Goal: Information Seeking & Learning: Learn about a topic

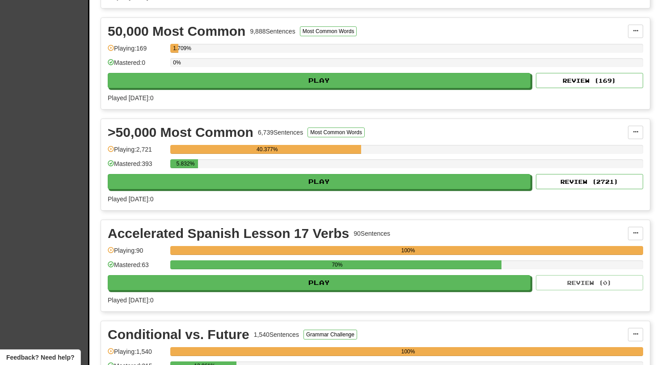
scroll to position [394, 0]
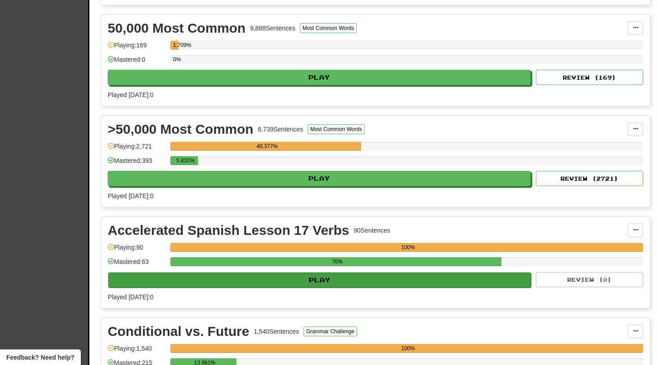
click at [284, 281] on button "Play" at bounding box center [319, 279] width 423 height 15
select select "**"
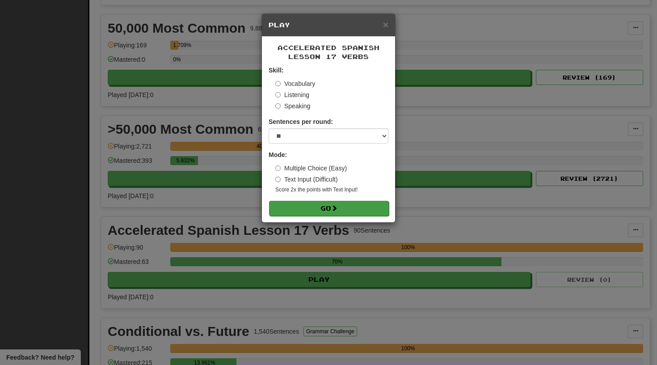
click at [337, 205] on span at bounding box center [334, 208] width 6 height 6
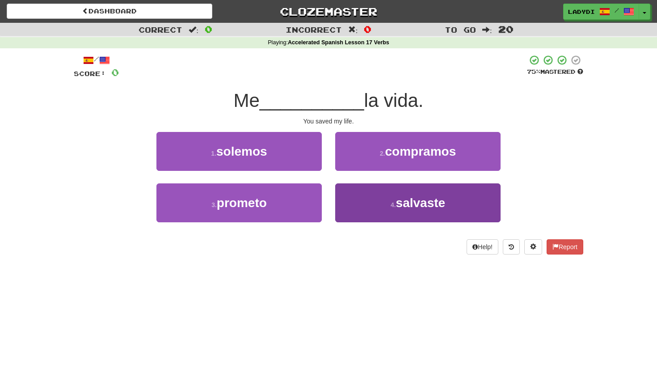
click at [362, 195] on button "4 . salvaste" at bounding box center [417, 202] width 165 height 39
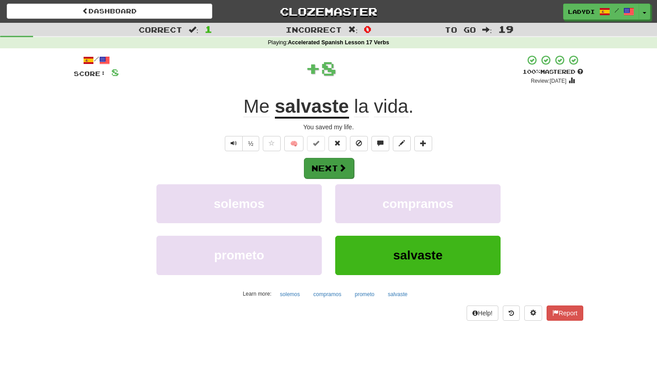
click at [347, 165] on button "Next" at bounding box center [329, 168] width 50 height 21
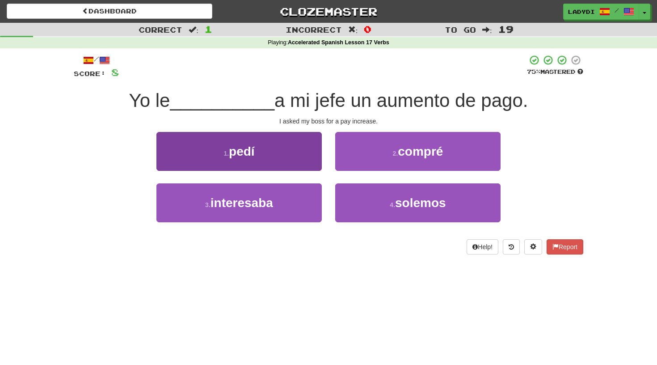
click at [308, 158] on button "1 . [GEOGRAPHIC_DATA]" at bounding box center [238, 151] width 165 height 39
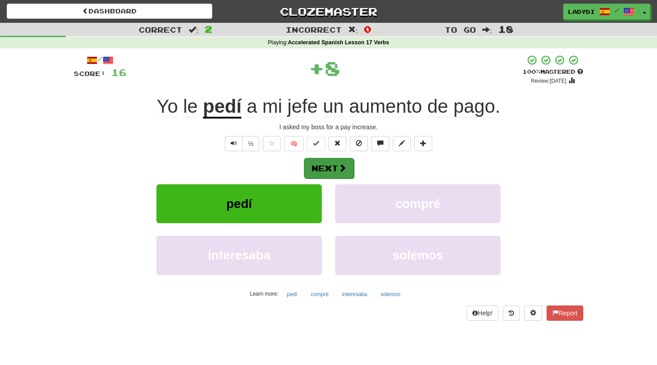
click at [334, 172] on button "Next" at bounding box center [329, 168] width 50 height 21
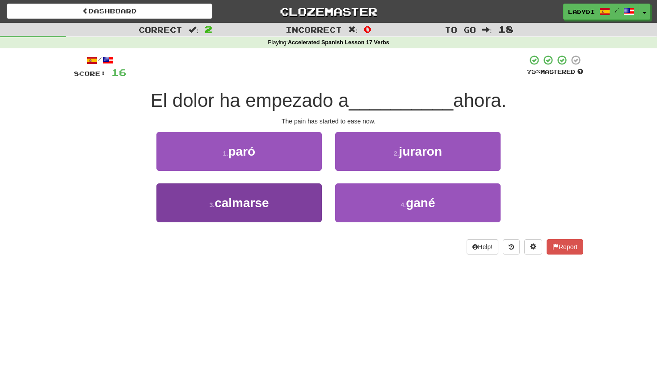
click at [311, 195] on button "3 . calmarse" at bounding box center [238, 202] width 165 height 39
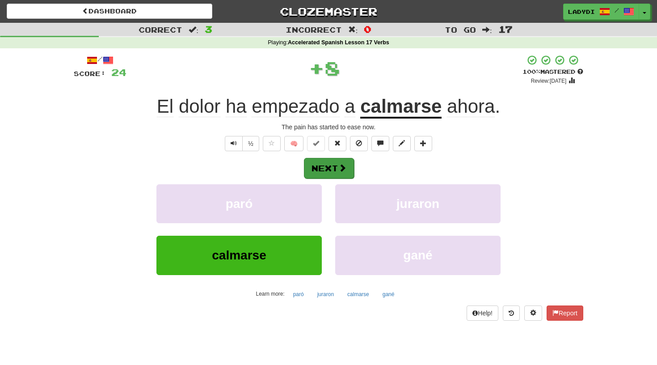
click at [333, 167] on button "Next" at bounding box center [329, 168] width 50 height 21
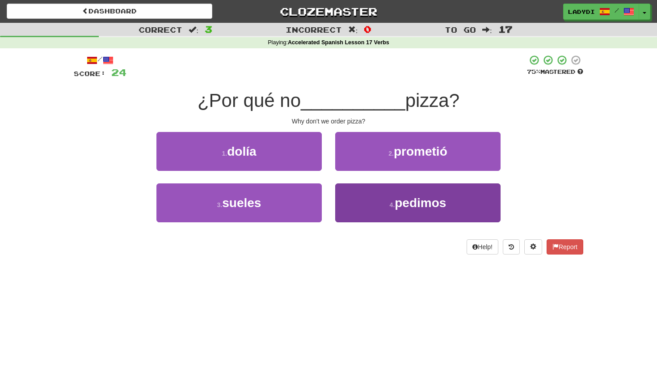
click at [379, 184] on button "4 . pedimos" at bounding box center [417, 202] width 165 height 39
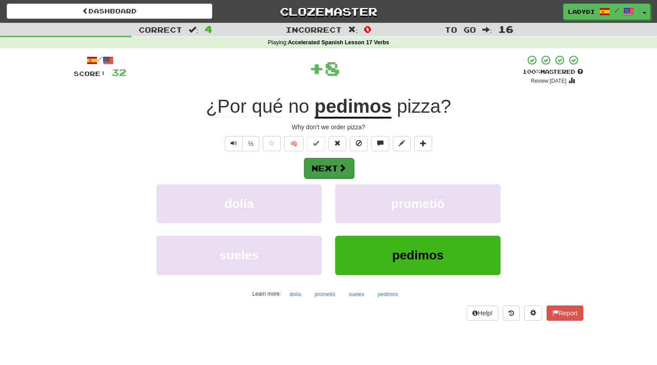
click at [346, 165] on span at bounding box center [342, 168] width 8 height 8
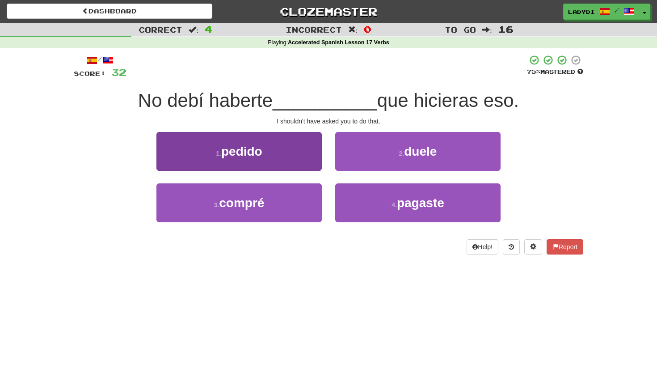
click at [288, 149] on button "1 . pedido" at bounding box center [238, 151] width 165 height 39
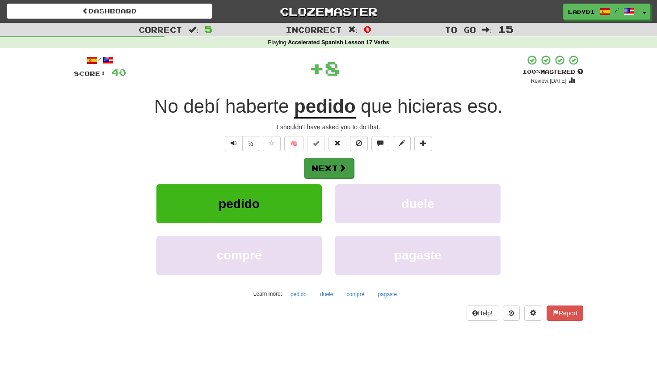
click at [335, 163] on button "Next" at bounding box center [329, 168] width 50 height 21
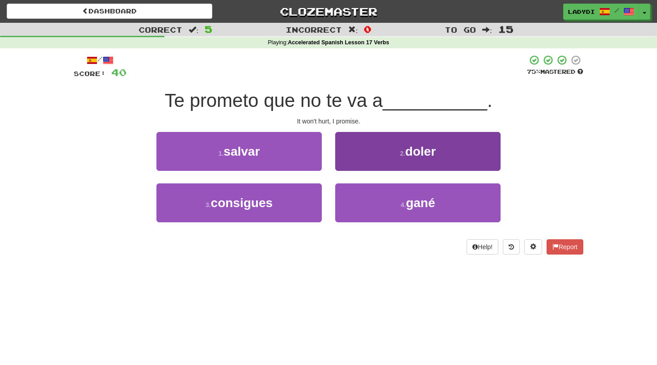
click at [376, 150] on button "2 . doler" at bounding box center [417, 151] width 165 height 39
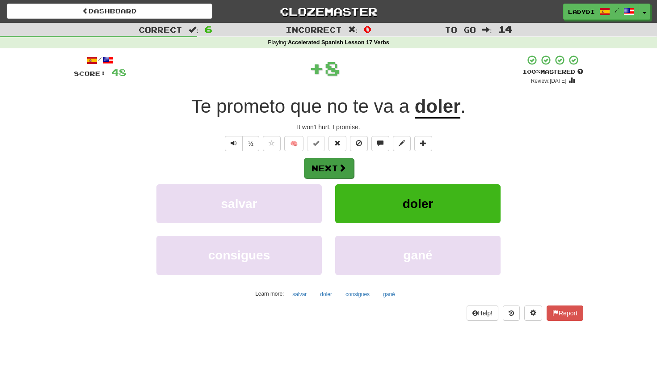
click at [346, 164] on span at bounding box center [342, 168] width 8 height 8
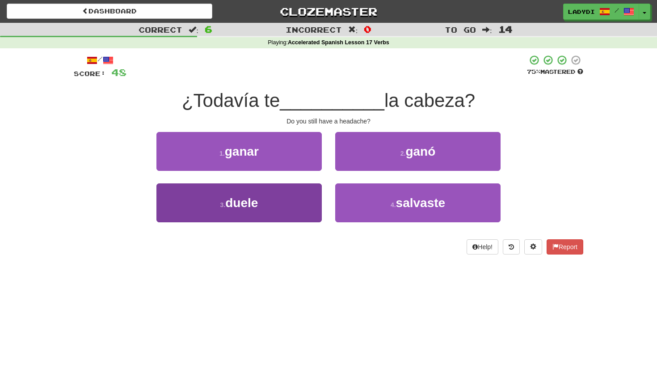
click at [291, 193] on button "3 . duele" at bounding box center [238, 202] width 165 height 39
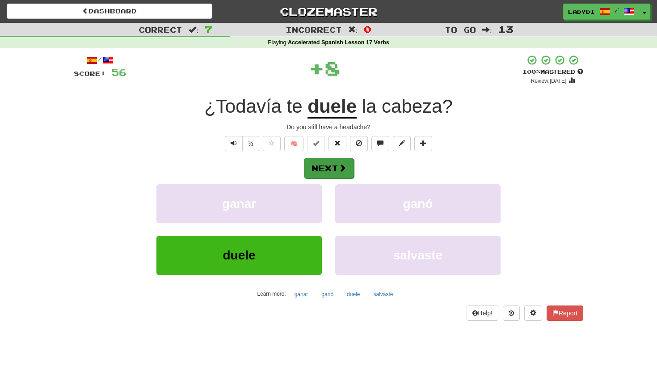
click at [332, 167] on button "Next" at bounding box center [329, 168] width 50 height 21
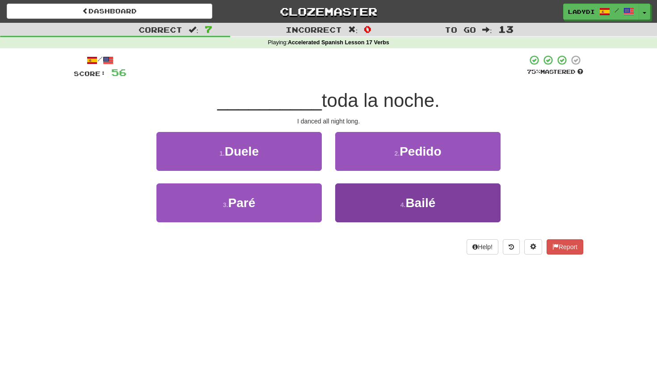
click at [360, 195] on button "4 . [GEOGRAPHIC_DATA]" at bounding box center [417, 202] width 165 height 39
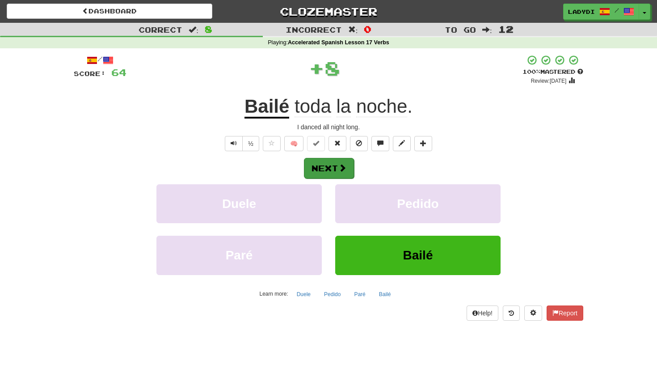
click at [337, 166] on button "Next" at bounding box center [329, 168] width 50 height 21
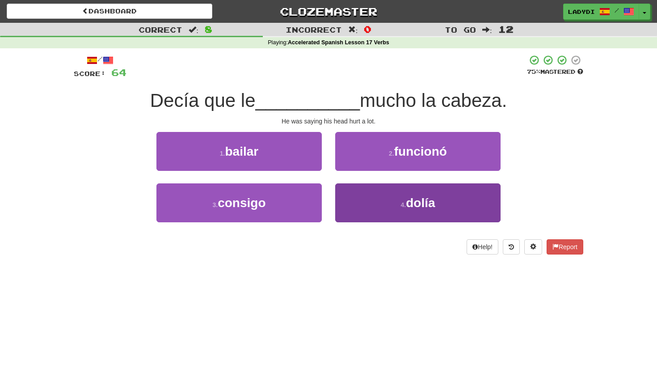
click at [375, 207] on button "4 . [GEOGRAPHIC_DATA]" at bounding box center [417, 202] width 165 height 39
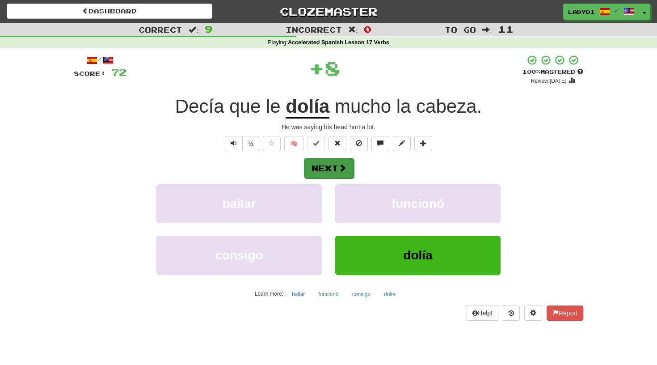
click at [342, 170] on span at bounding box center [342, 168] width 8 height 8
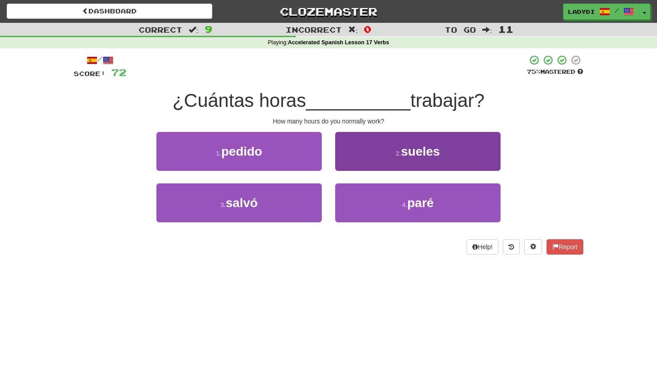
click at [381, 157] on button "2 . sueles" at bounding box center [417, 151] width 165 height 39
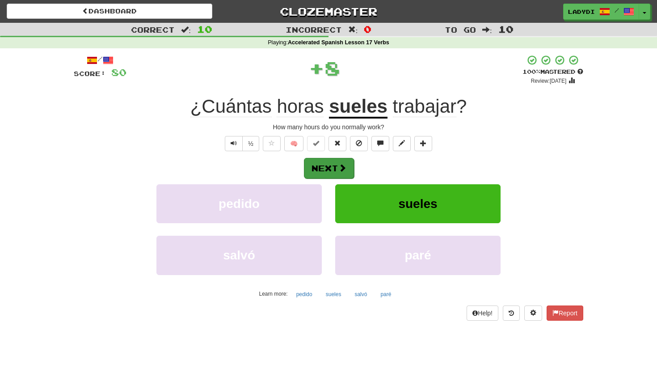
click at [342, 164] on span at bounding box center [342, 168] width 8 height 8
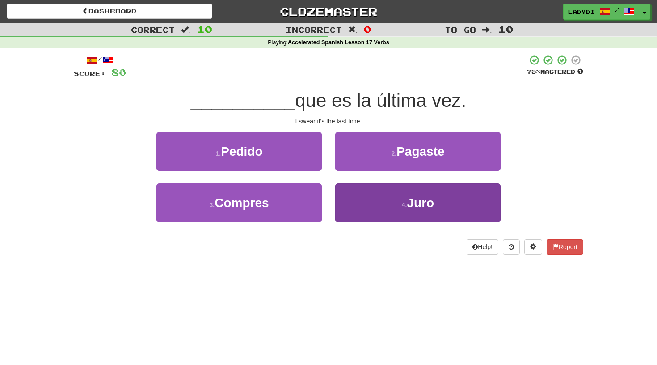
click at [357, 203] on button "4 . Juro" at bounding box center [417, 202] width 165 height 39
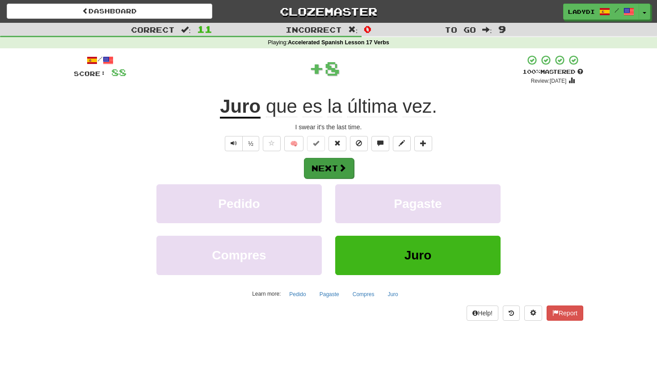
click at [340, 169] on span at bounding box center [342, 168] width 8 height 8
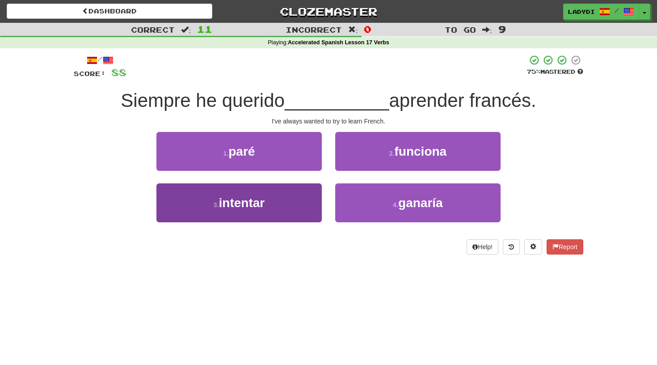
click at [299, 197] on button "3 . intentar" at bounding box center [238, 202] width 165 height 39
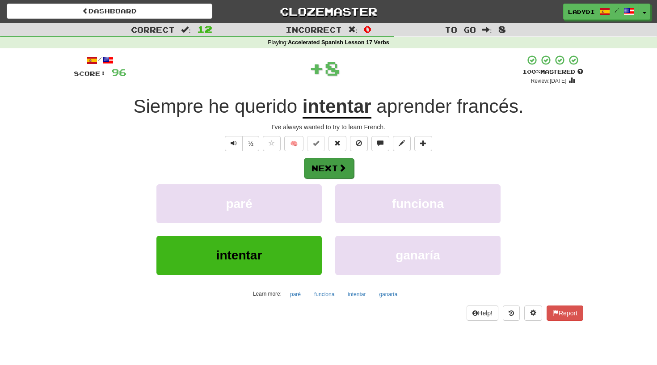
click at [329, 172] on button "Next" at bounding box center [329, 168] width 50 height 21
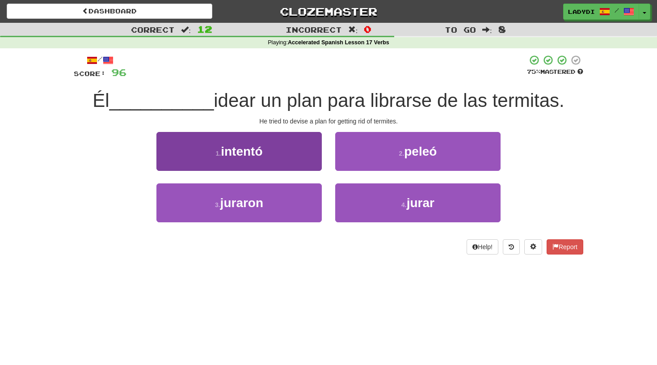
click at [307, 158] on button "1 . intentó" at bounding box center [238, 151] width 165 height 39
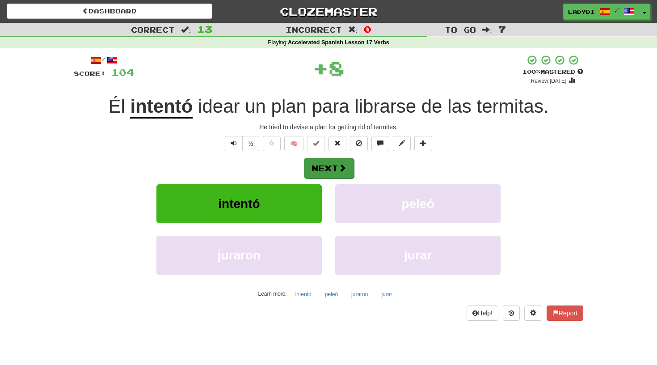
click at [342, 159] on button "Next" at bounding box center [329, 168] width 50 height 21
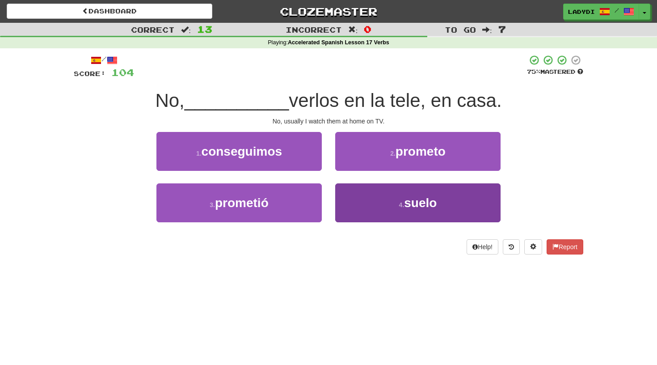
click at [358, 190] on button "4 . suelo" at bounding box center [417, 202] width 165 height 39
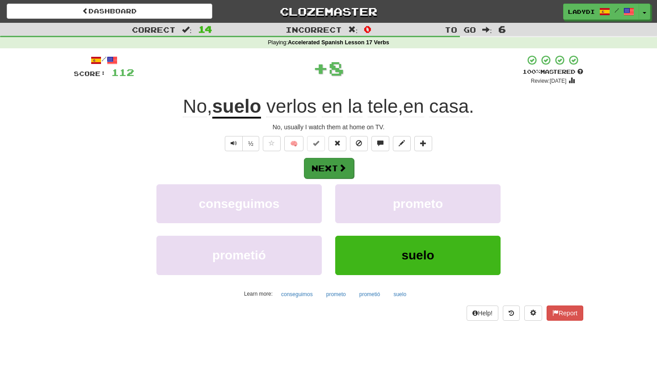
click at [346, 166] on span at bounding box center [342, 168] width 8 height 8
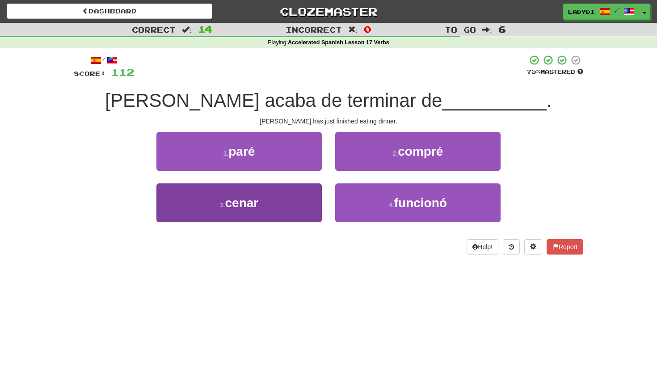
click at [308, 185] on button "3 . cenar" at bounding box center [238, 202] width 165 height 39
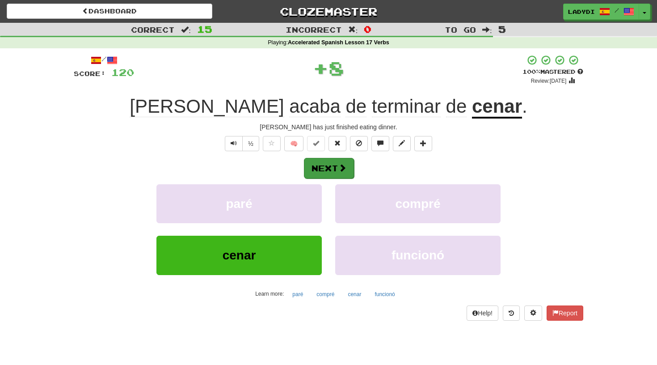
click at [335, 159] on button "Next" at bounding box center [329, 168] width 50 height 21
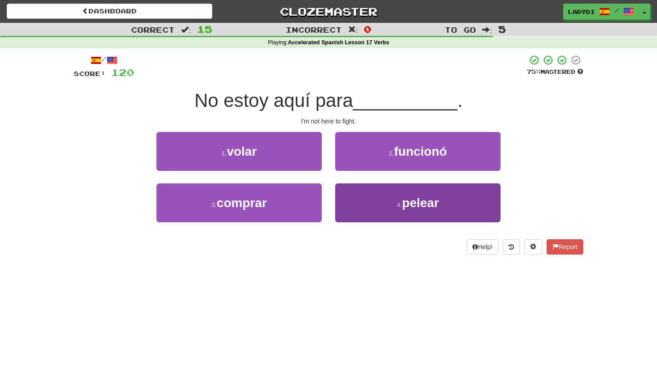
click at [355, 185] on button "4 . pelear" at bounding box center [417, 202] width 165 height 39
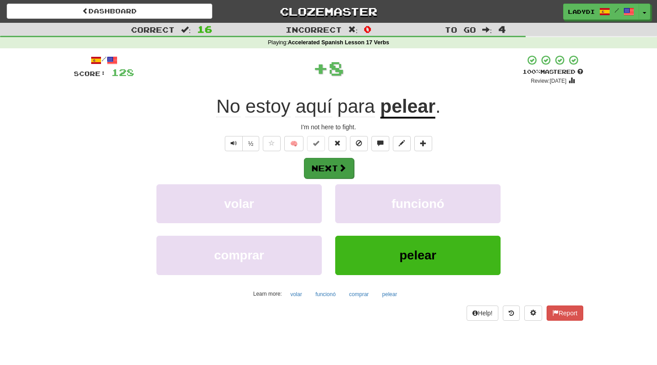
click at [348, 172] on button "Next" at bounding box center [329, 168] width 50 height 21
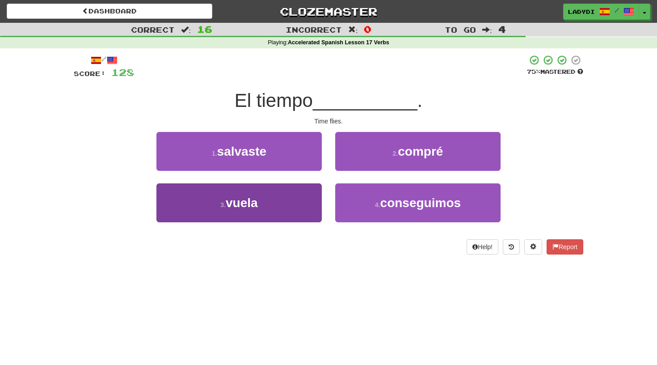
click at [303, 193] on button "3 . [GEOGRAPHIC_DATA]" at bounding box center [238, 202] width 165 height 39
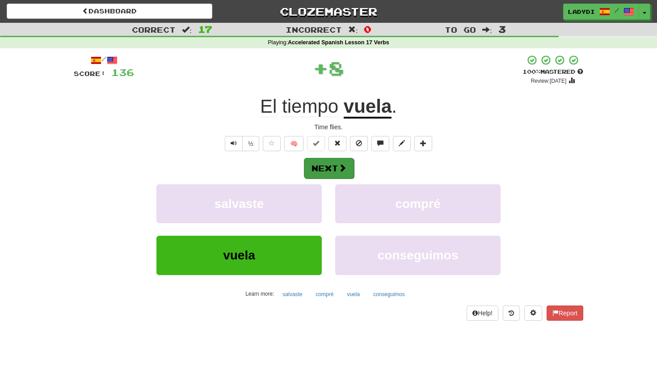
click at [330, 173] on button "Next" at bounding box center [329, 168] width 50 height 21
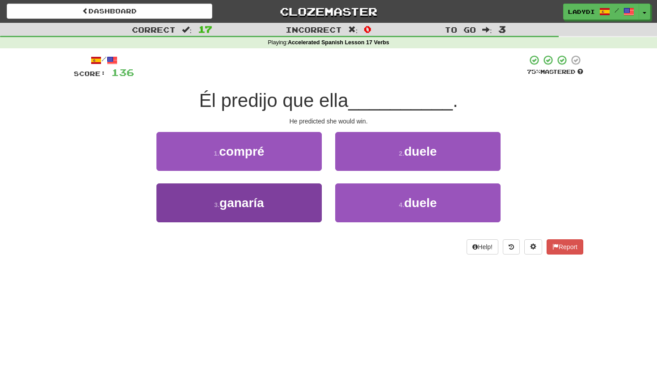
click at [286, 199] on button "3 . ganaría" at bounding box center [238, 202] width 165 height 39
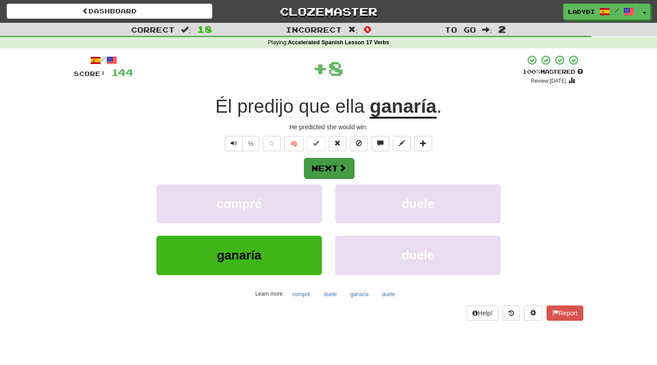
click at [324, 171] on button "Next" at bounding box center [329, 168] width 50 height 21
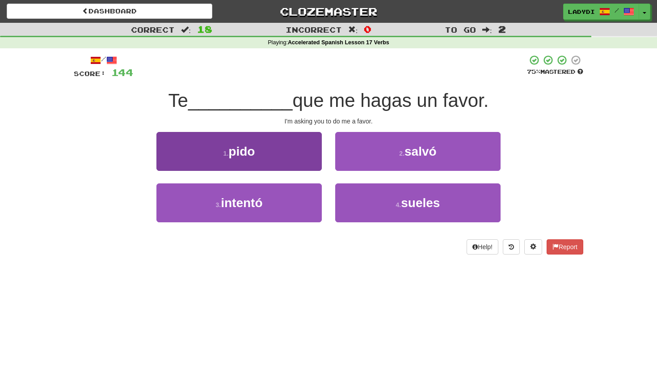
click at [287, 152] on button "1 . pido" at bounding box center [238, 151] width 165 height 39
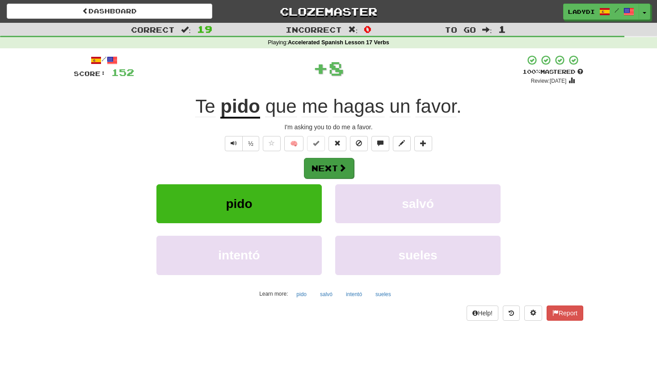
click at [337, 160] on button "Next" at bounding box center [329, 168] width 50 height 21
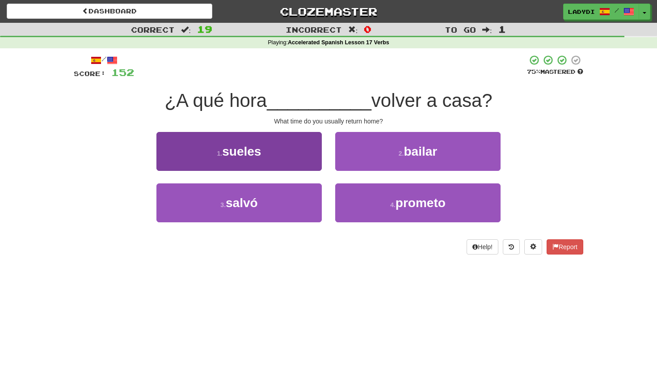
click at [270, 164] on button "1 . sueles" at bounding box center [238, 151] width 165 height 39
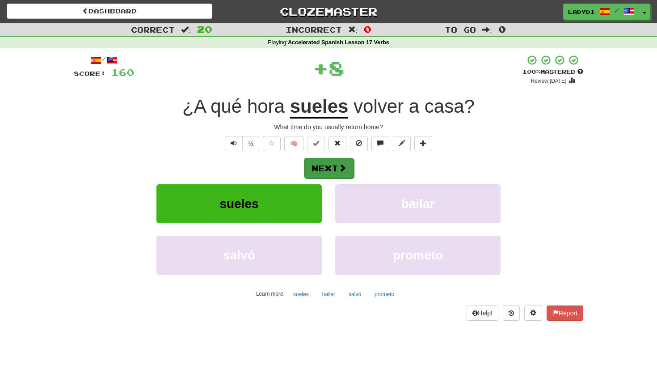
click at [334, 168] on button "Next" at bounding box center [329, 168] width 50 height 21
